Goal: Task Accomplishment & Management: Complete application form

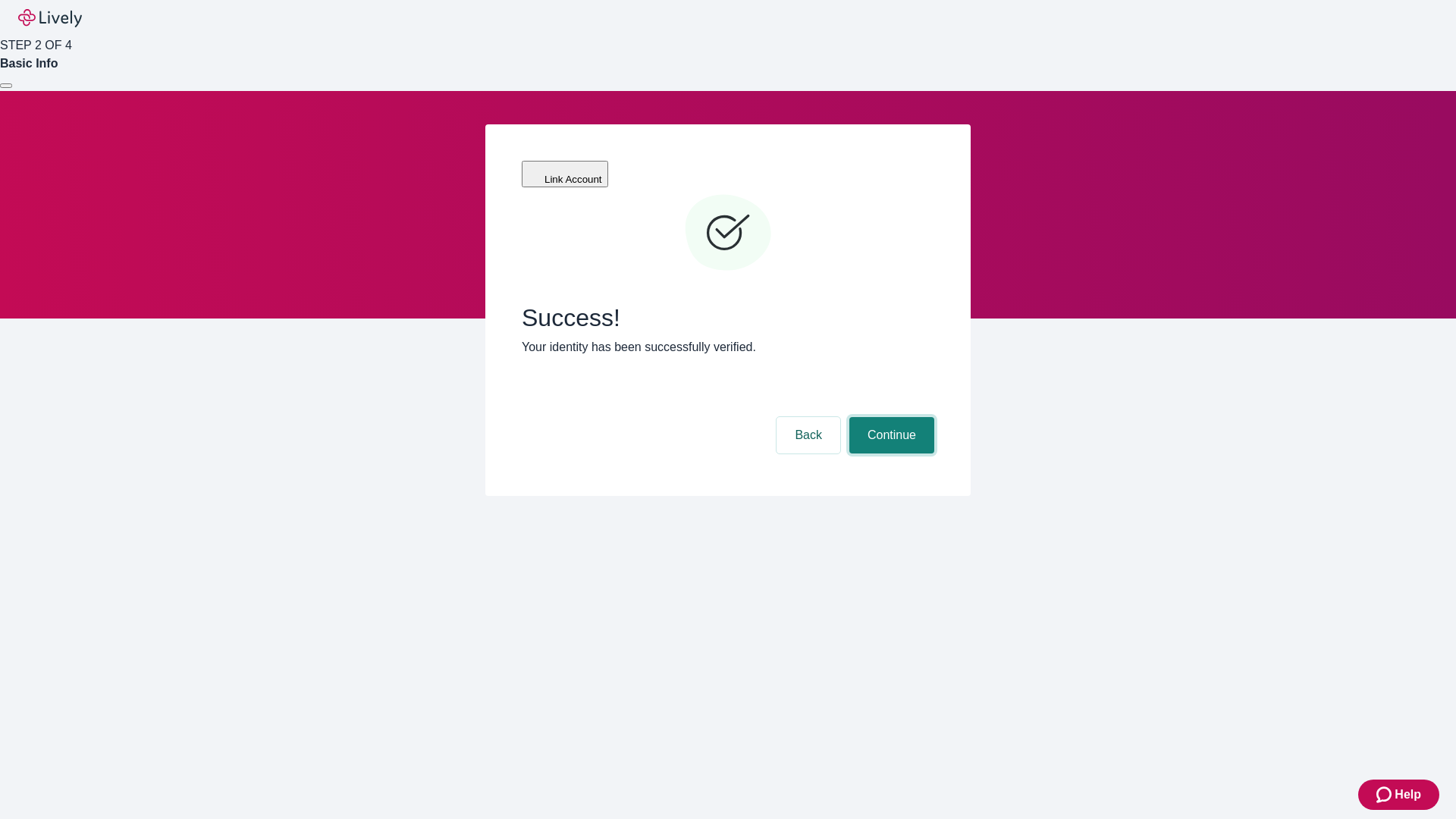
click at [889, 417] on button "Continue" at bounding box center [892, 435] width 85 height 36
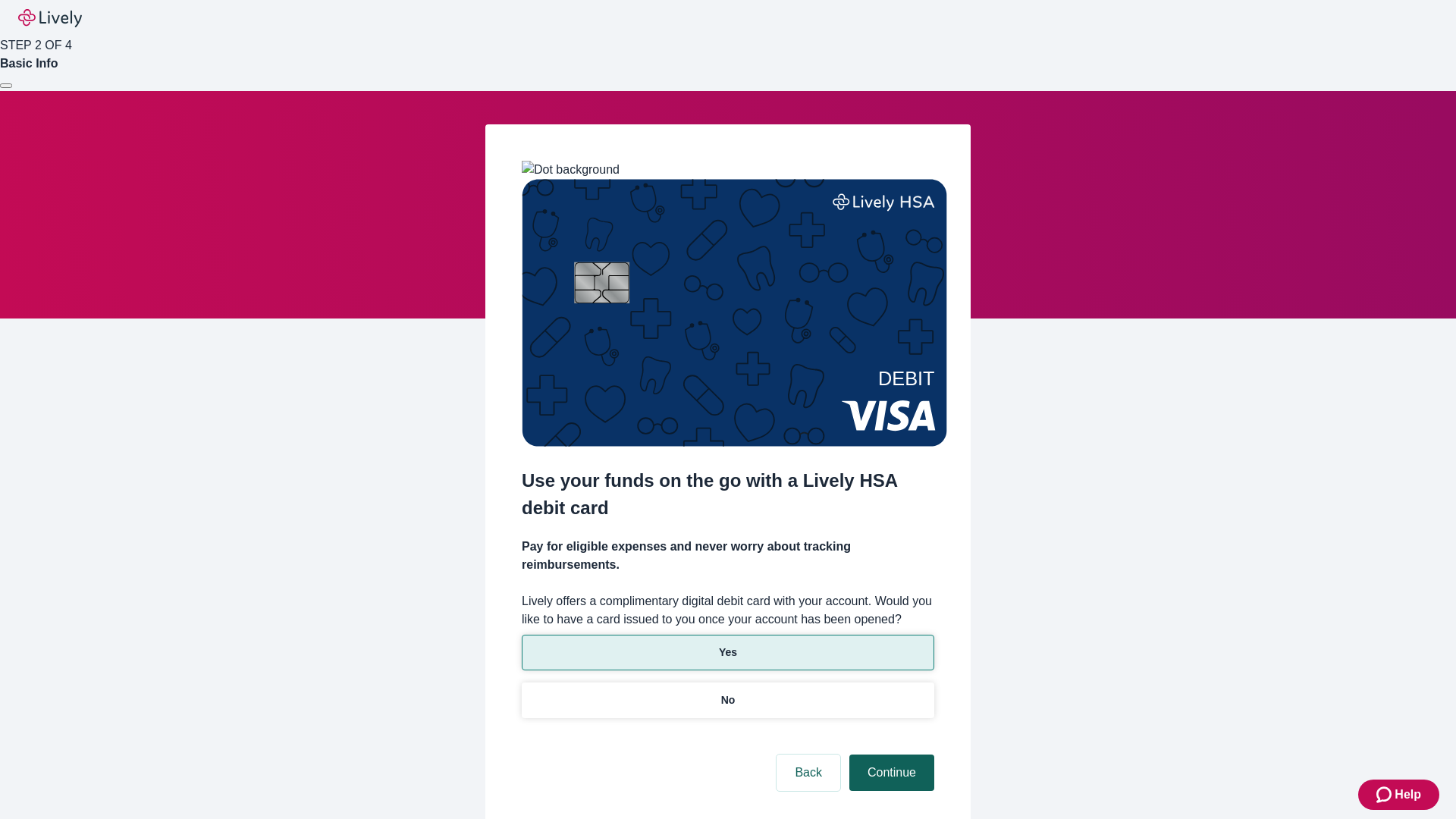
click at [727, 644] on p "Yes" at bounding box center [728, 652] width 19 height 16
click at [889, 755] on button "Continue" at bounding box center [892, 772] width 85 height 36
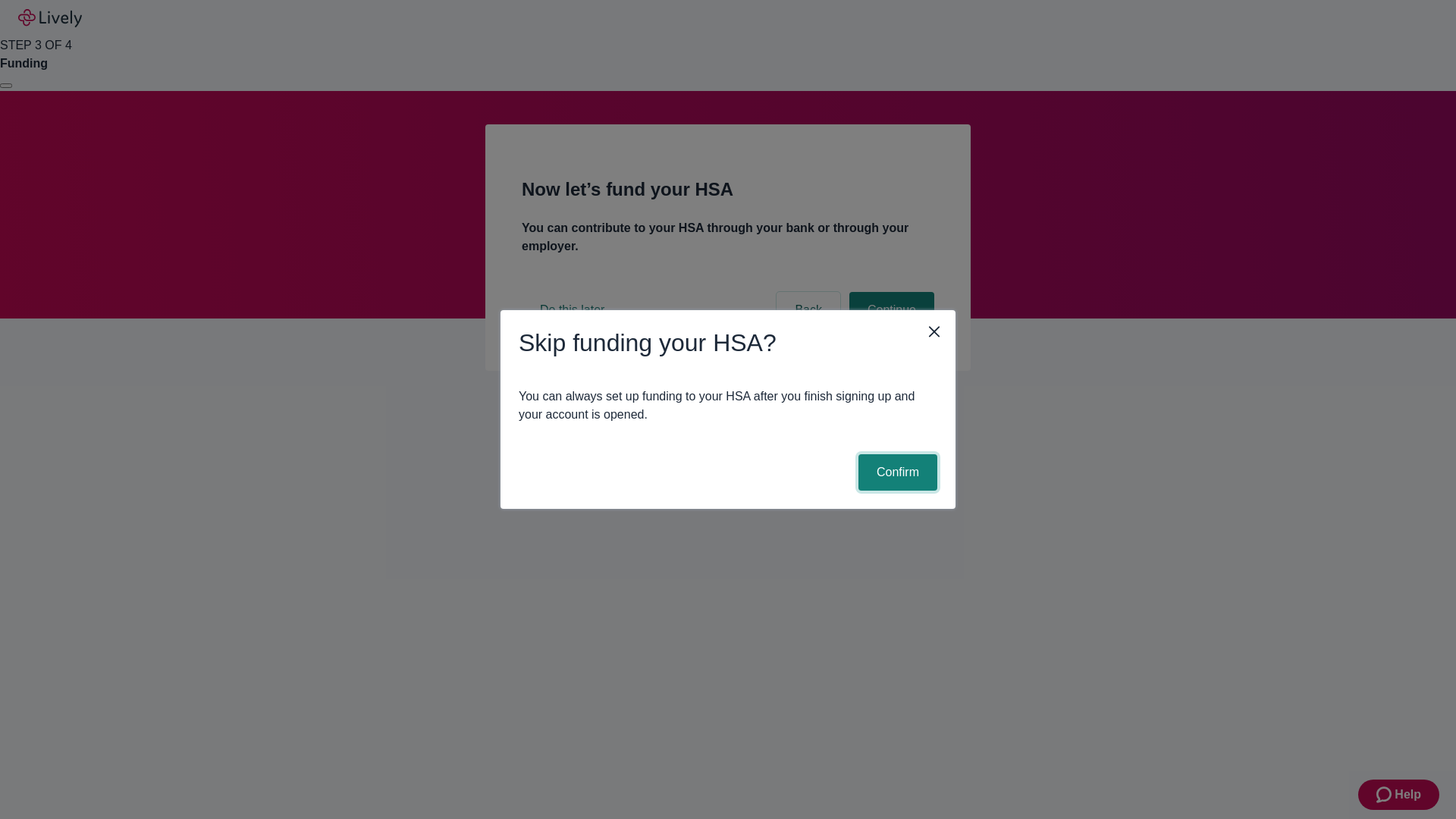
click at [895, 473] on button "Confirm" at bounding box center [897, 472] width 78 height 36
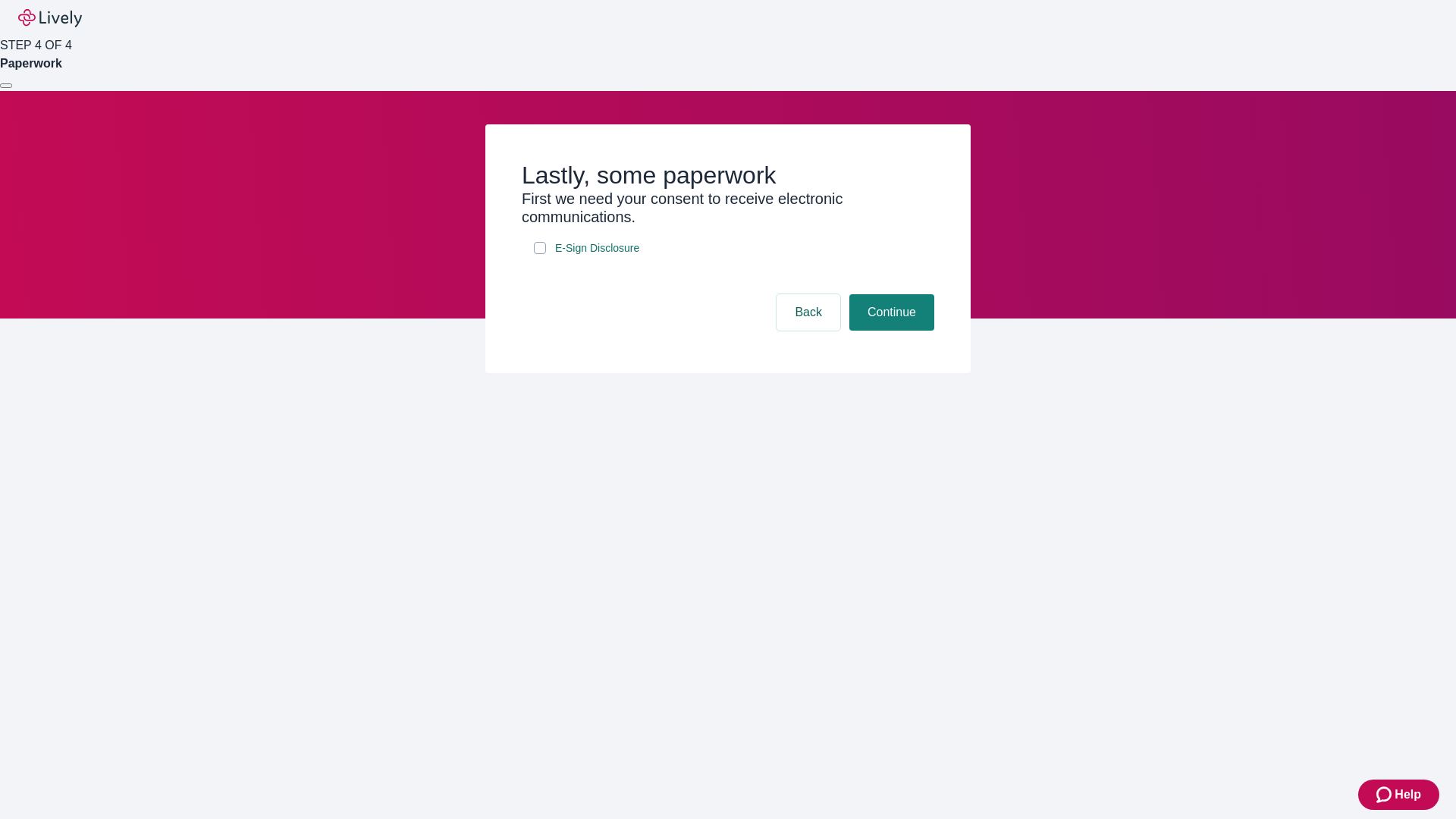
click at [540, 254] on input "E-Sign Disclosure" at bounding box center [540, 248] width 12 height 12
checkbox input "true"
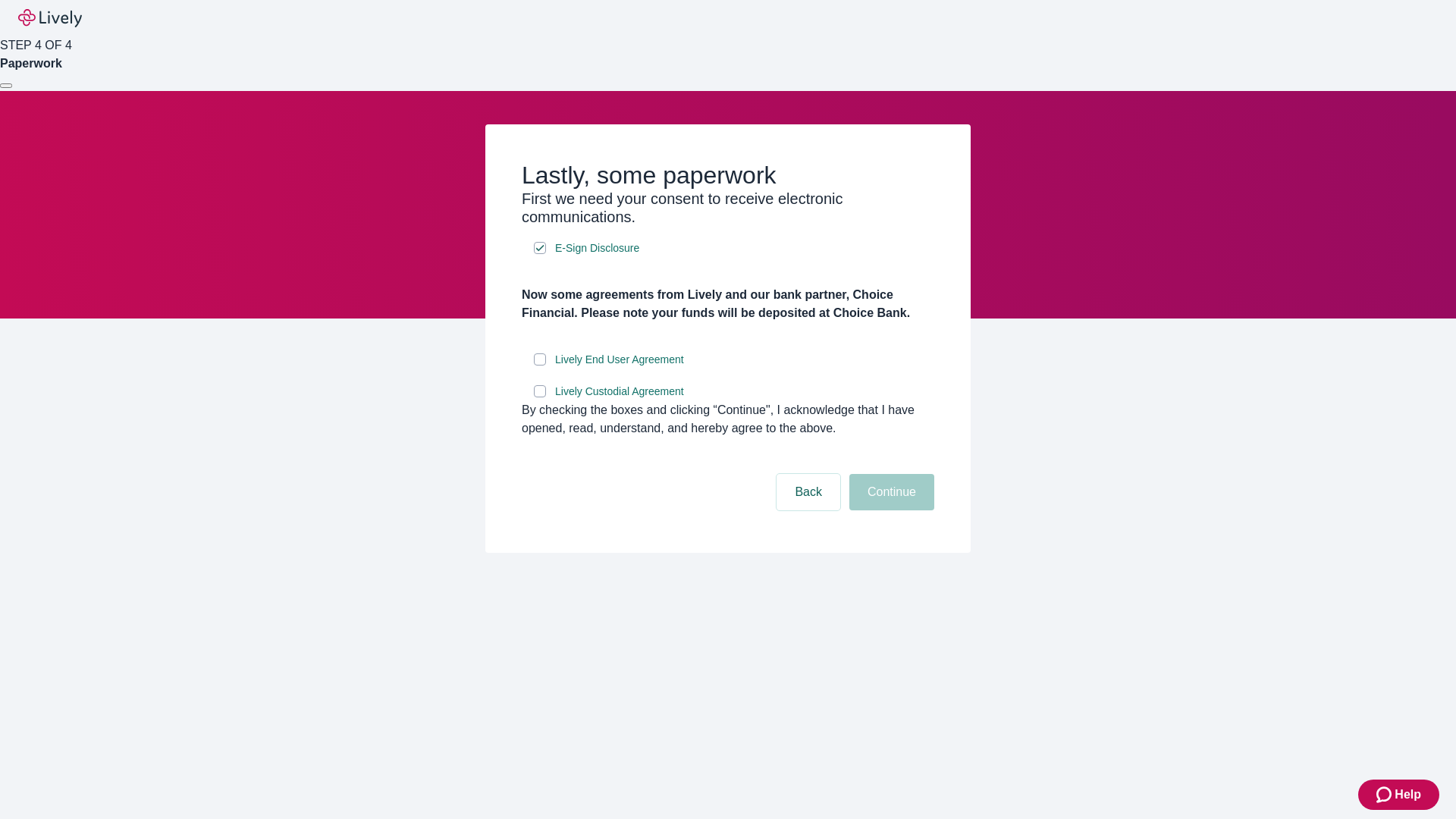
click at [540, 366] on input "Lively End User Agreement" at bounding box center [540, 360] width 12 height 12
checkbox input "true"
click at [540, 398] on input "Lively Custodial Agreement" at bounding box center [540, 391] width 12 height 12
checkbox input "true"
click at [889, 510] on button "Continue" at bounding box center [892, 492] width 85 height 36
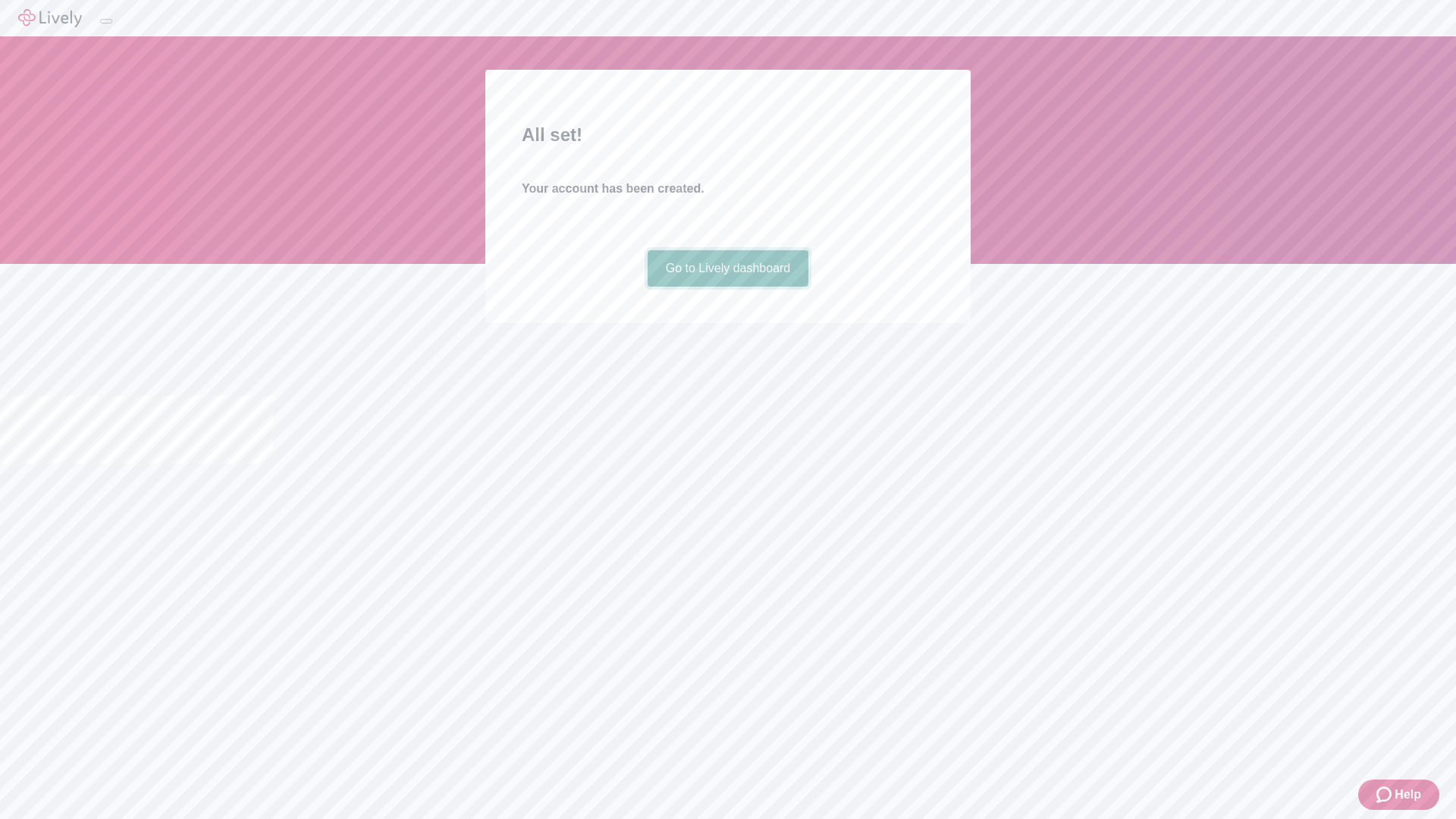
click at [727, 287] on link "Go to Lively dashboard" at bounding box center [728, 268] width 161 height 36
